Goal: Find contact information: Find contact information

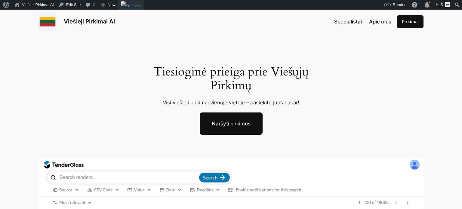
click at [139, 9] on div "Toolbar" at bounding box center [131, 5] width 20 height 10
